Goal: Information Seeking & Learning: Learn about a topic

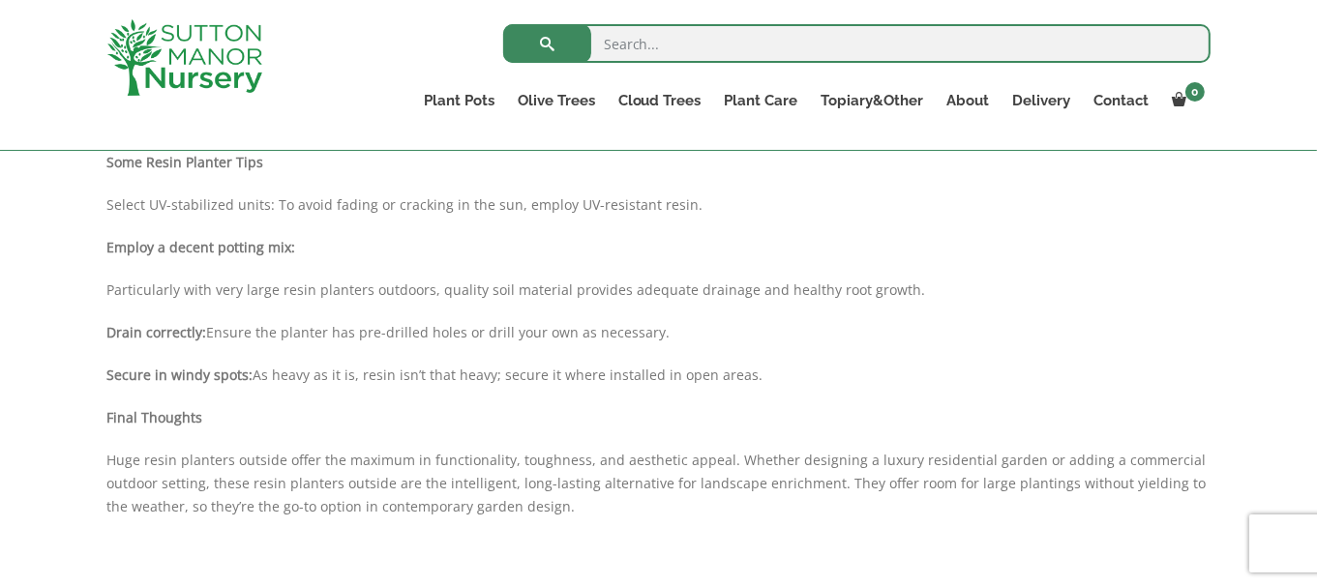
scroll to position [1146, 0]
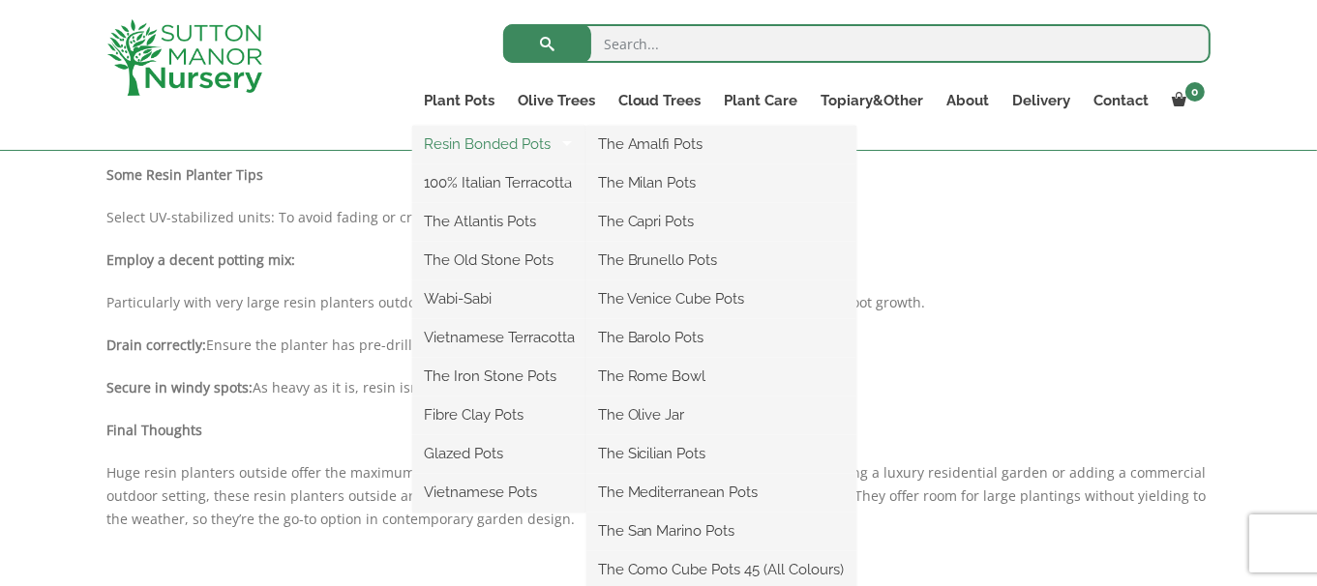
click at [471, 143] on link "Resin Bonded Pots" at bounding box center [499, 144] width 174 height 29
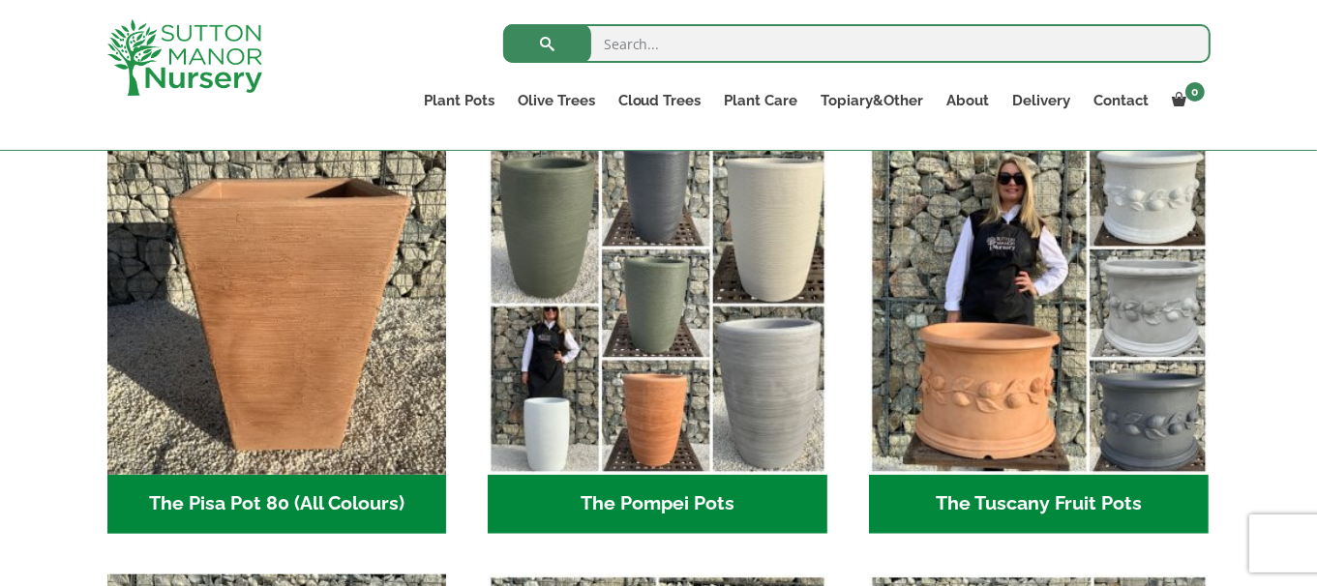
scroll to position [1431, 0]
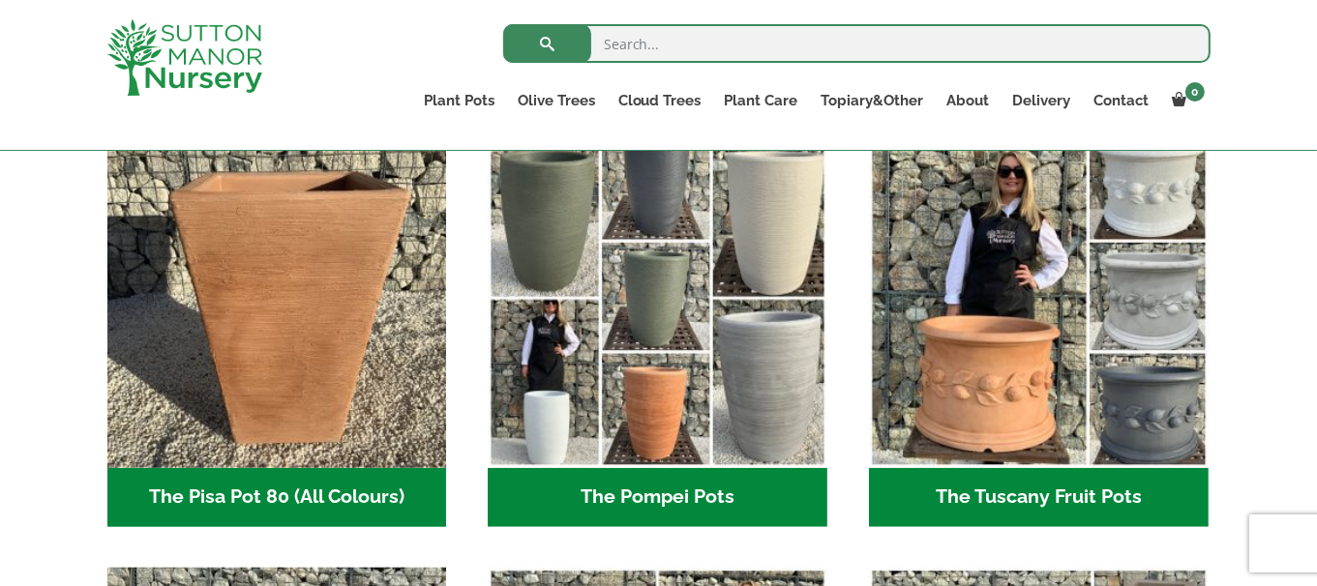
click at [1026, 495] on h2 "The Tuscany Fruit Pots (5)" at bounding box center [1039, 498] width 340 height 60
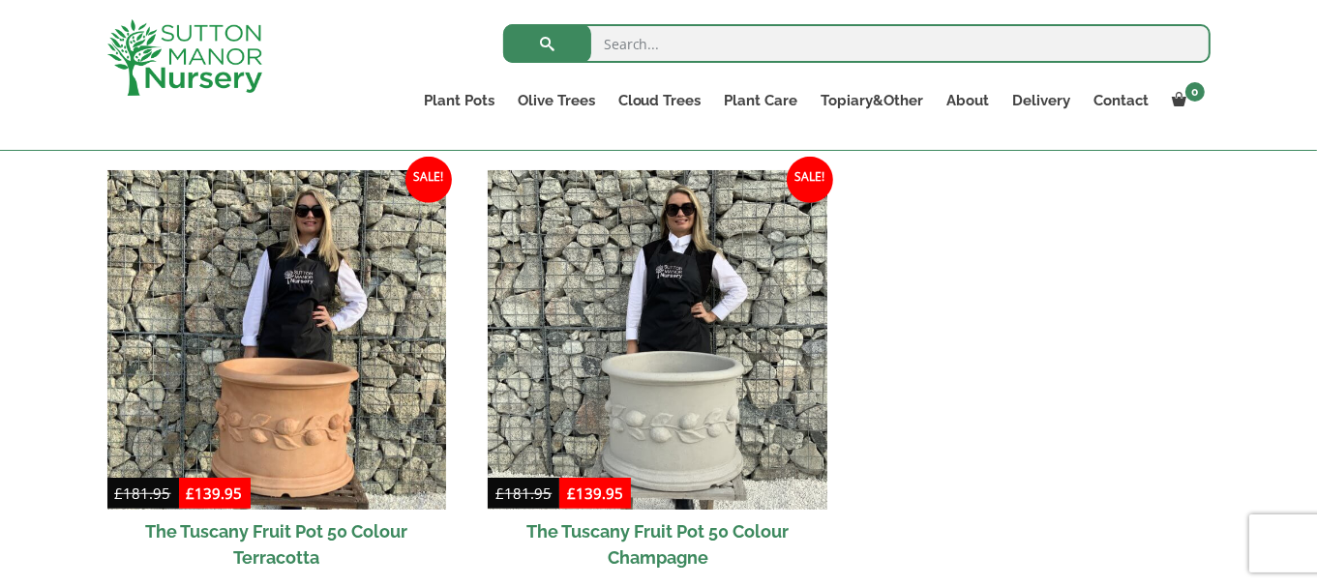
scroll to position [1070, 0]
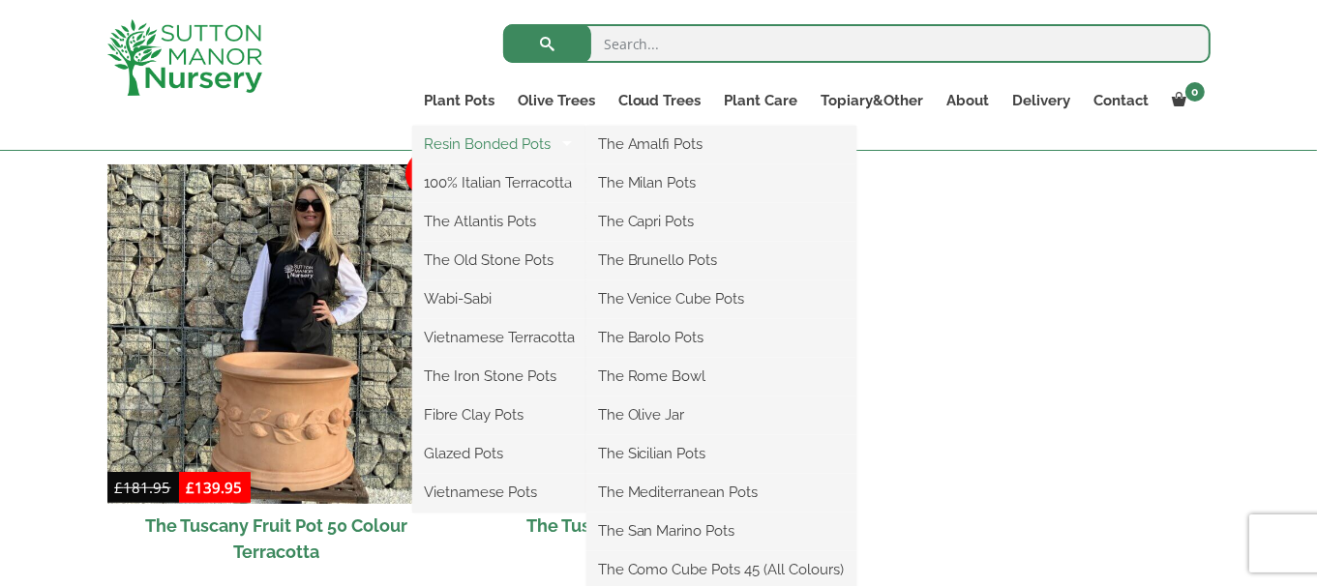
click at [486, 140] on link "Resin Bonded Pots" at bounding box center [499, 144] width 174 height 29
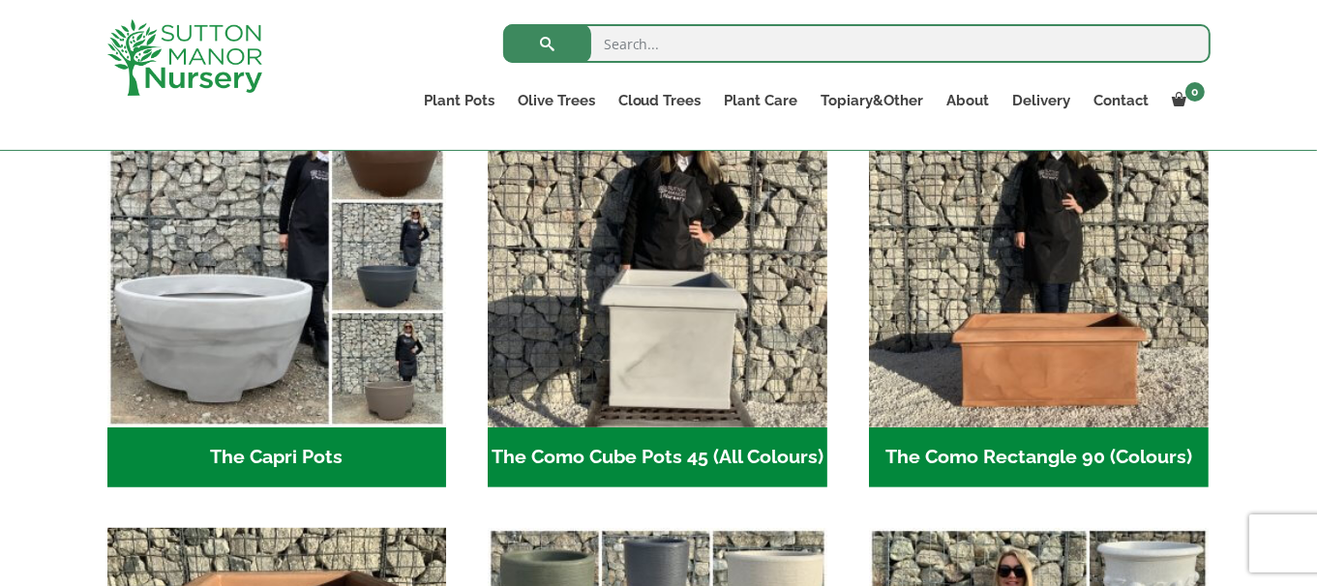
scroll to position [1070, 0]
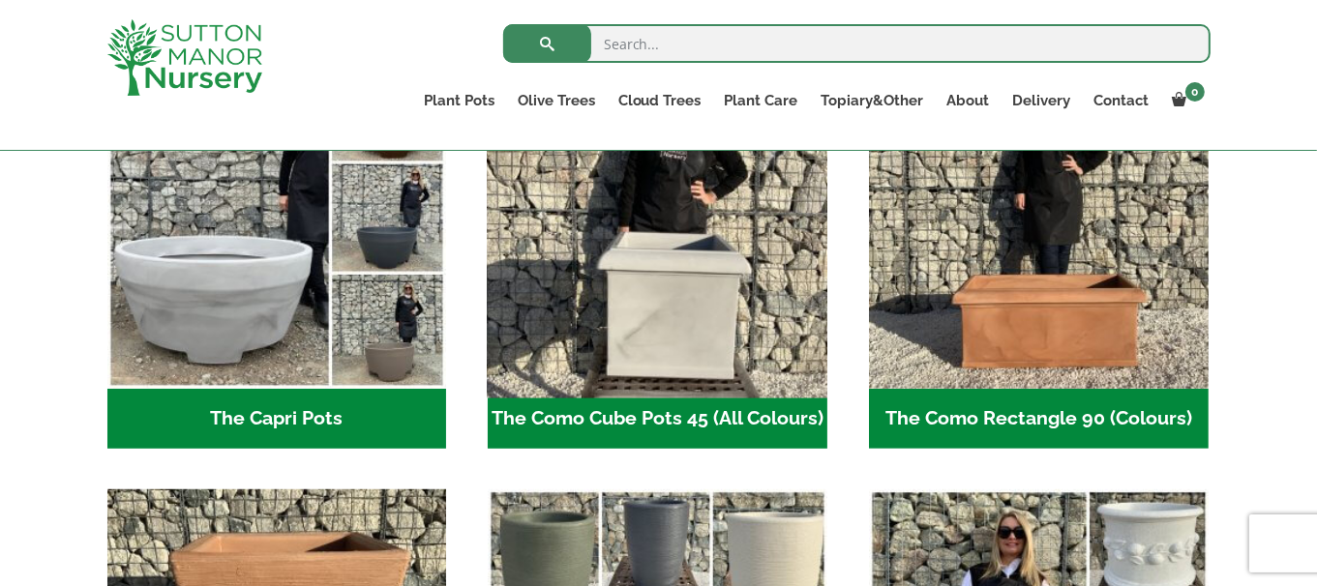
click at [669, 306] on img "Visit product category The Como Cube Pots 45 (All Colours)" at bounding box center [658, 220] width 356 height 356
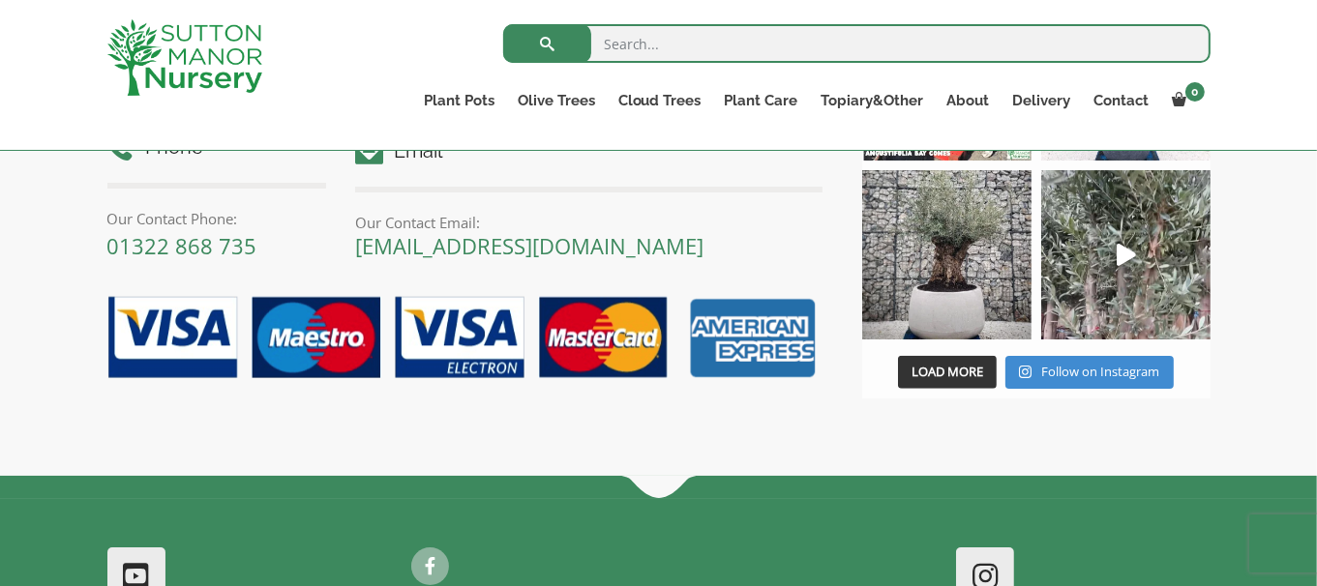
scroll to position [1432, 0]
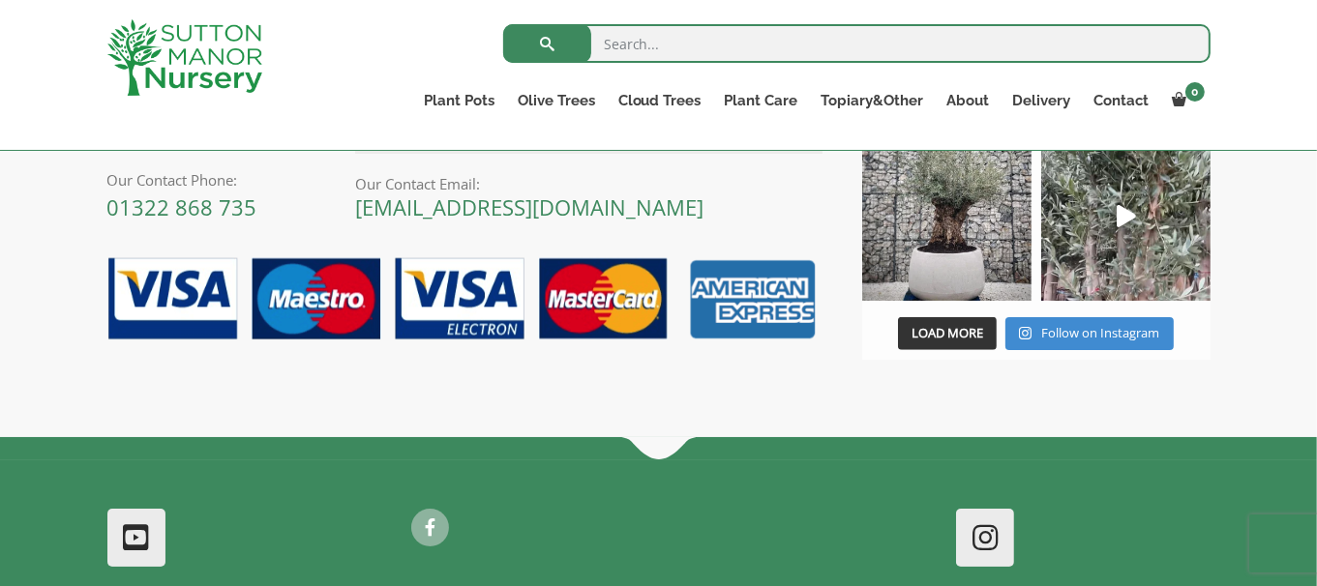
click at [335, 115] on div "Search for: Plant Pots Resin Bonded Pots The Amalfi Pots The Milan Pots The Cap…" at bounding box center [772, 75] width 906 height 150
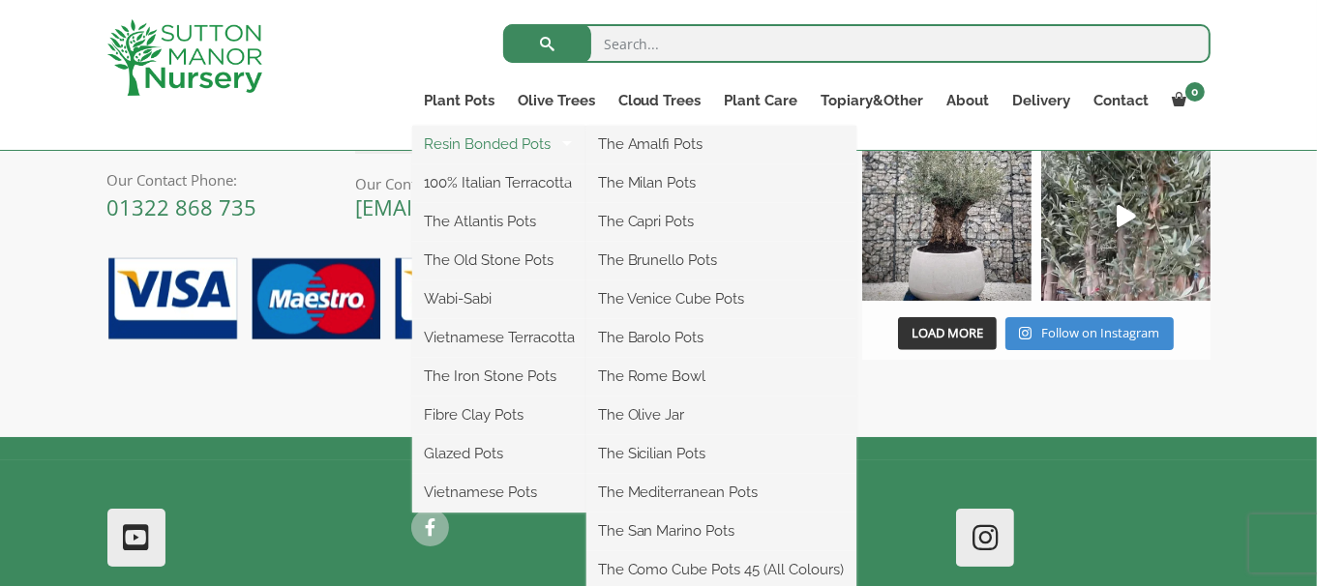
click at [471, 143] on link "Resin Bonded Pots" at bounding box center [499, 144] width 174 height 29
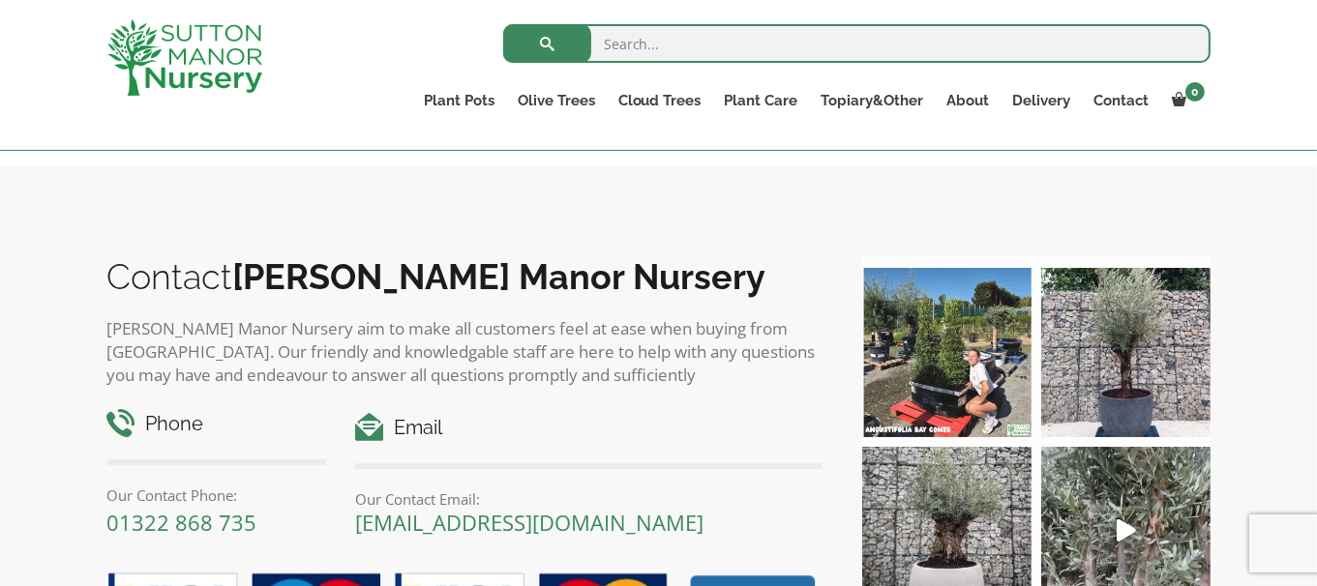
scroll to position [3238, 0]
